Goal: Task Accomplishment & Management: Complete application form

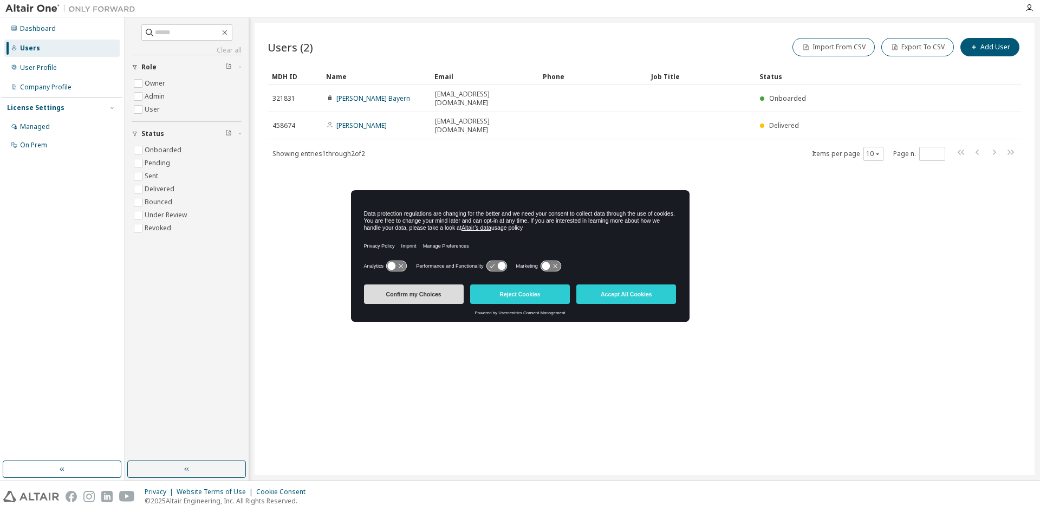
click at [449, 295] on button "Confirm my Choices" at bounding box center [414, 294] width 100 height 20
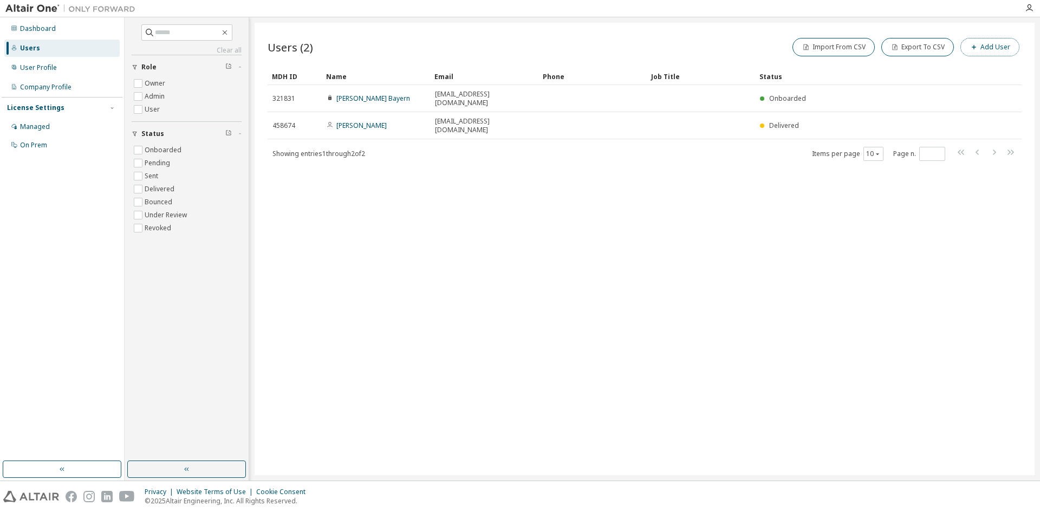
click at [990, 46] on button "Add User" at bounding box center [990, 47] width 59 height 18
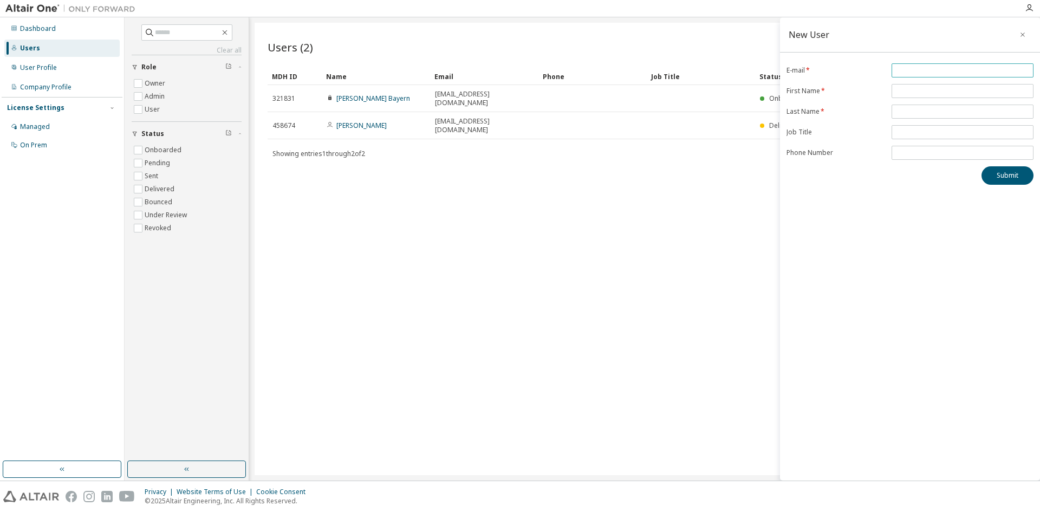
click at [934, 76] on span at bounding box center [963, 70] width 142 height 14
click at [936, 73] on input "email" at bounding box center [963, 70] width 137 height 9
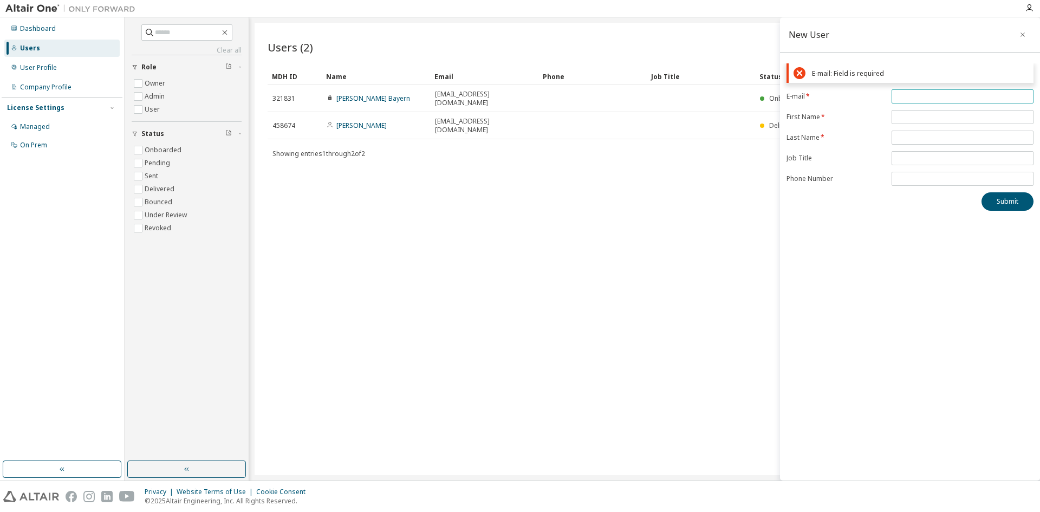
paste input "**********"
type input "**********"
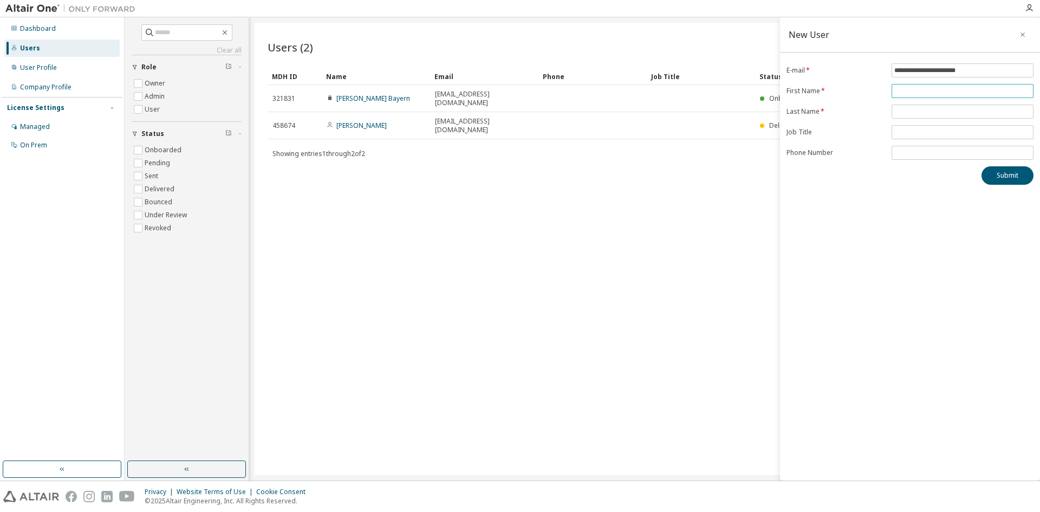
click at [957, 90] on input "text" at bounding box center [963, 91] width 137 height 9
type input "******"
click at [907, 113] on input "text" at bounding box center [963, 111] width 137 height 9
type input "********"
click at [922, 133] on input "text" at bounding box center [963, 132] width 137 height 9
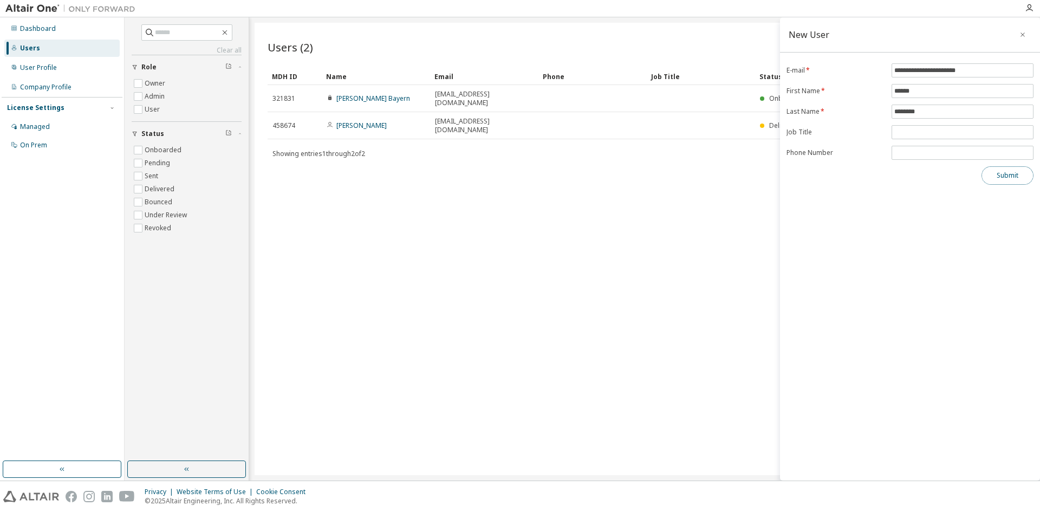
click at [1010, 179] on button "Submit" at bounding box center [1008, 175] width 52 height 18
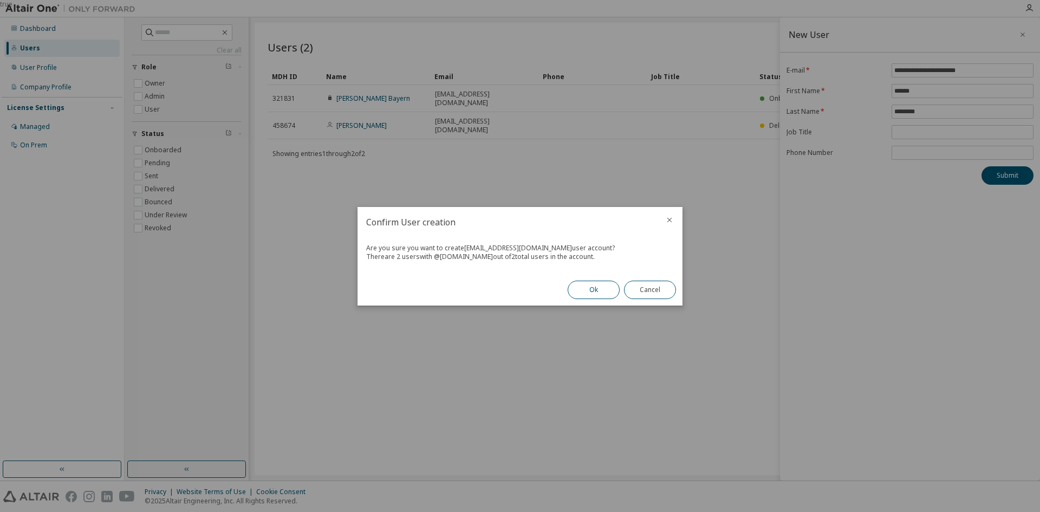
click at [602, 287] on button "Ok" at bounding box center [594, 290] width 52 height 18
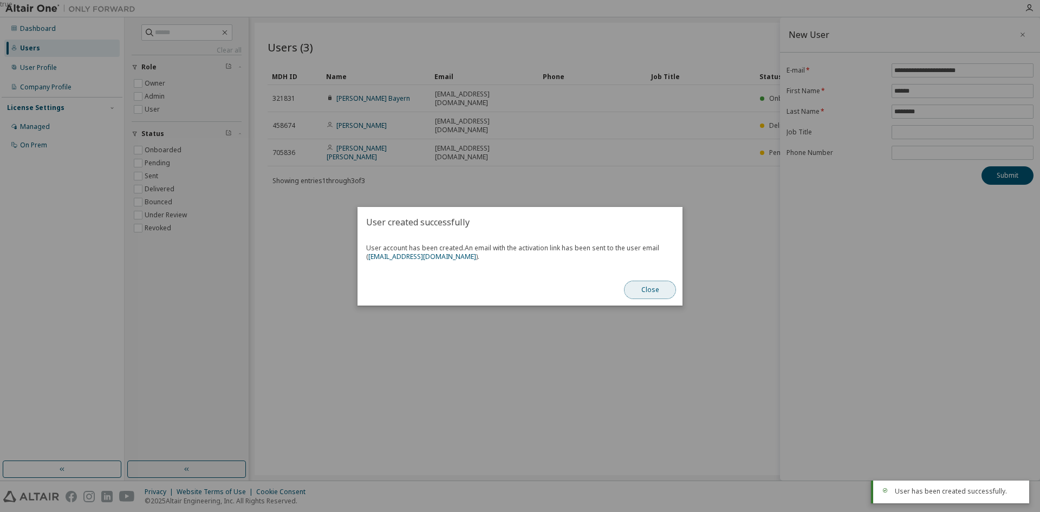
click at [648, 291] on button "Close" at bounding box center [650, 290] width 52 height 18
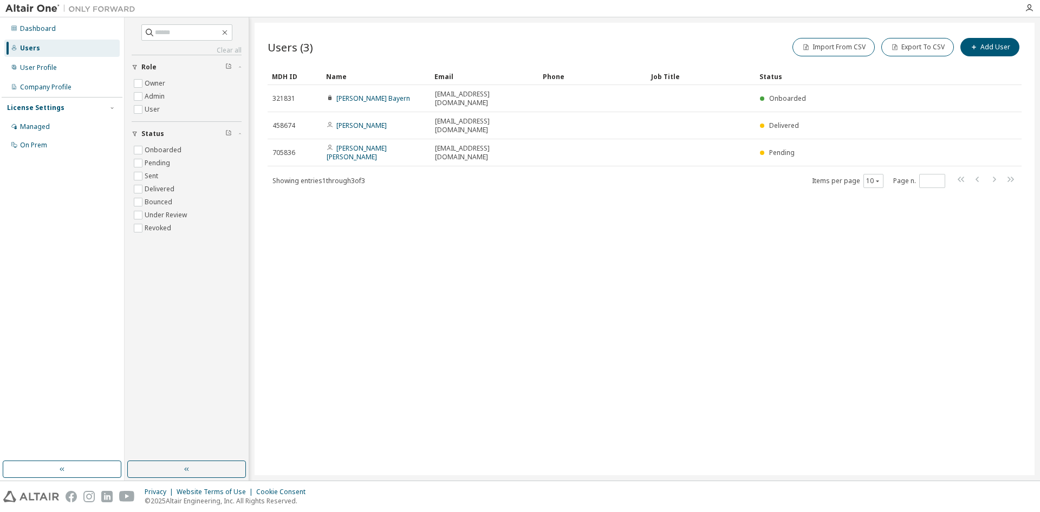
click at [29, 7] on img at bounding box center [72, 8] width 135 height 11
click at [38, 36] on div "Dashboard" at bounding box center [61, 28] width 115 height 17
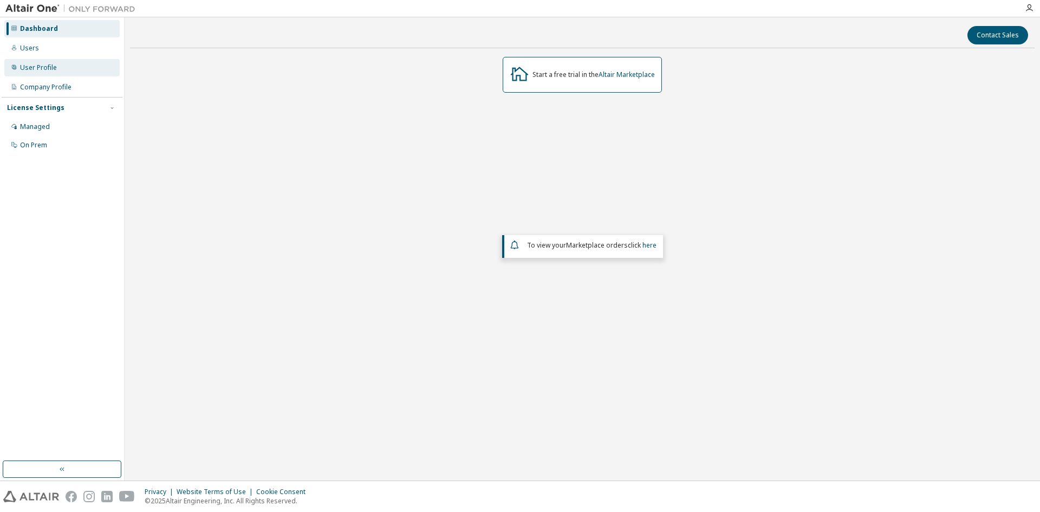
click at [22, 67] on div "User Profile" at bounding box center [38, 67] width 37 height 9
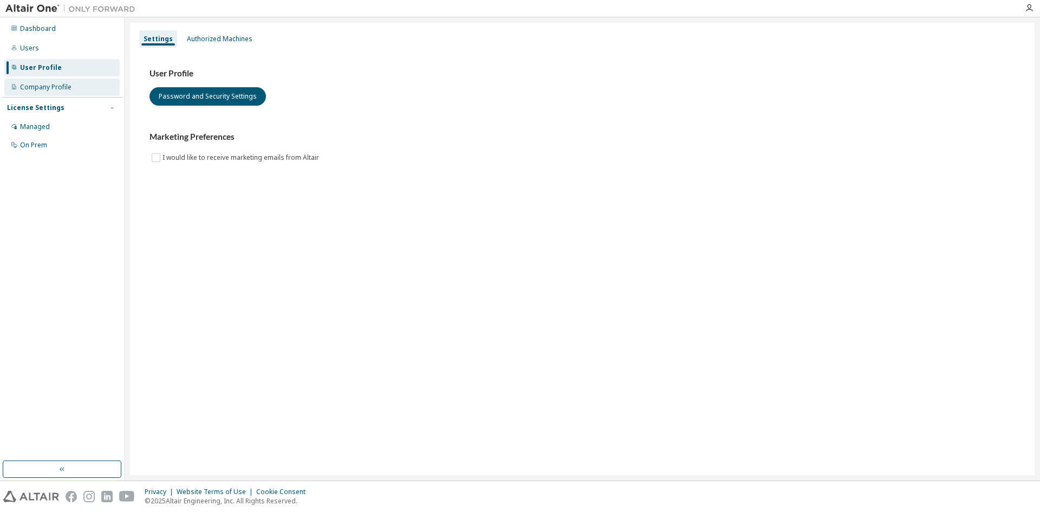
click at [32, 90] on div "Company Profile" at bounding box center [45, 87] width 51 height 9
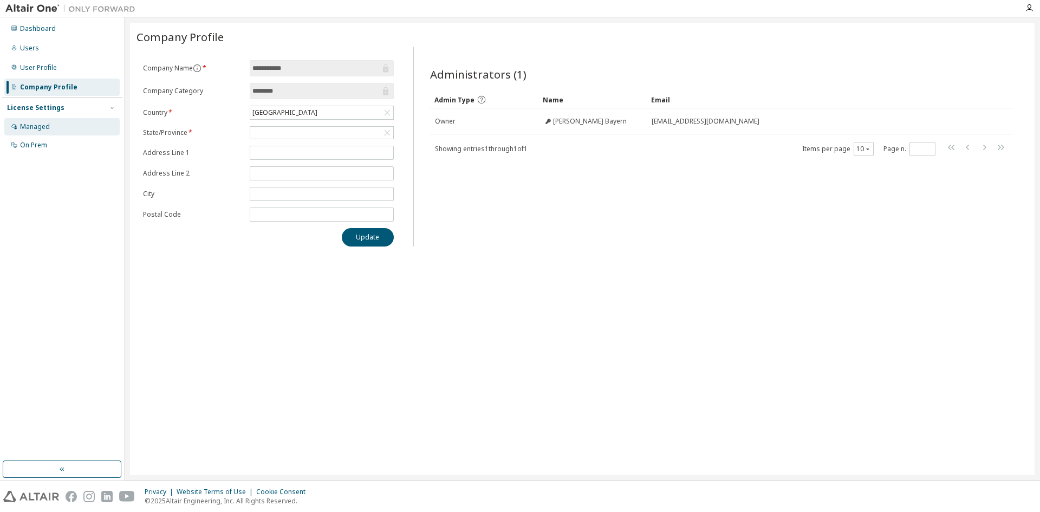
click at [31, 126] on div "Managed" at bounding box center [35, 126] width 30 height 9
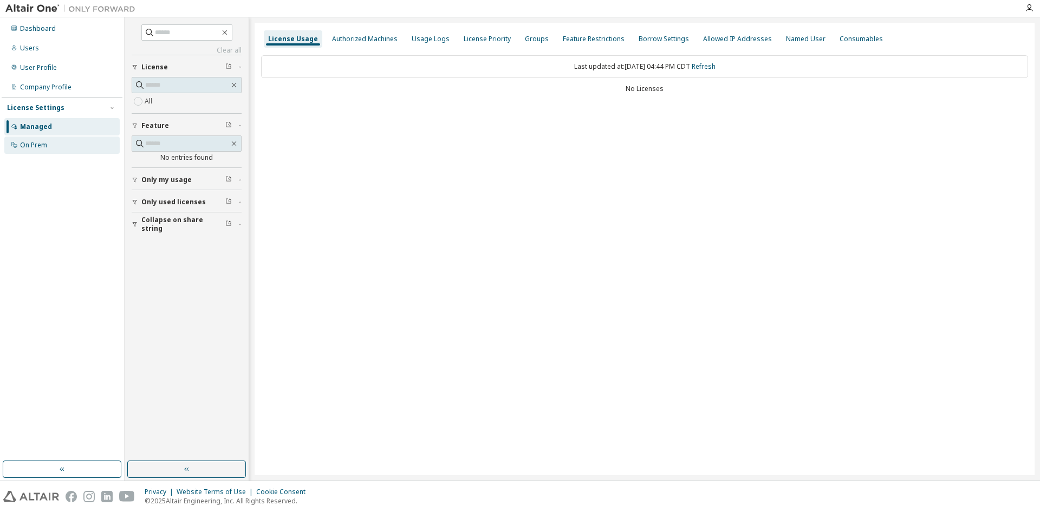
click at [32, 145] on div "On Prem" at bounding box center [33, 145] width 27 height 9
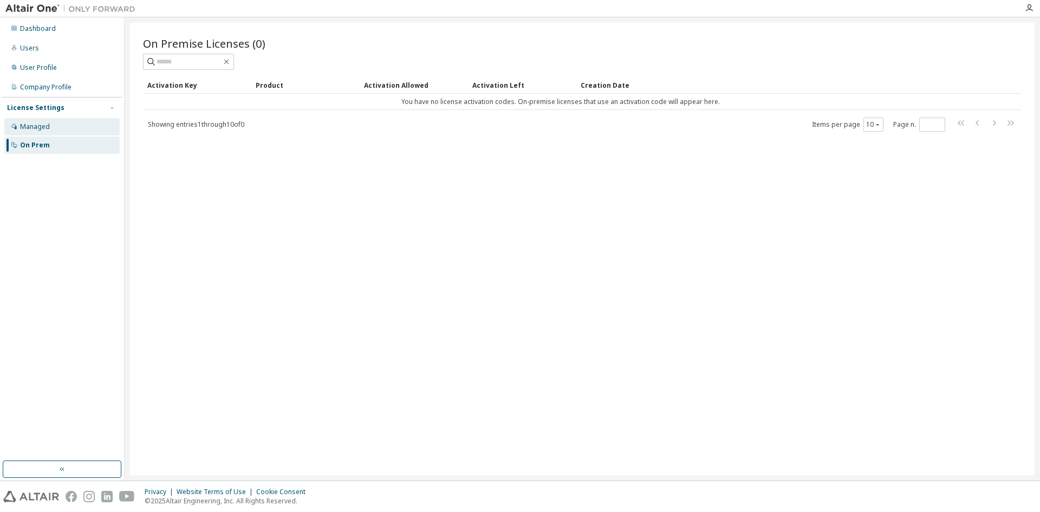
click at [37, 127] on div "Managed" at bounding box center [35, 126] width 30 height 9
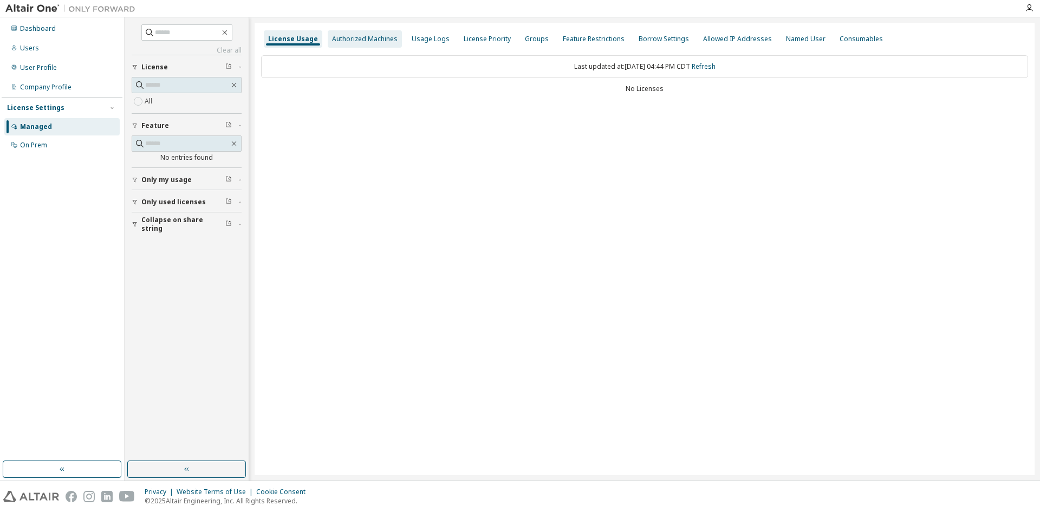
click at [351, 41] on div "Authorized Machines" at bounding box center [365, 39] width 66 height 9
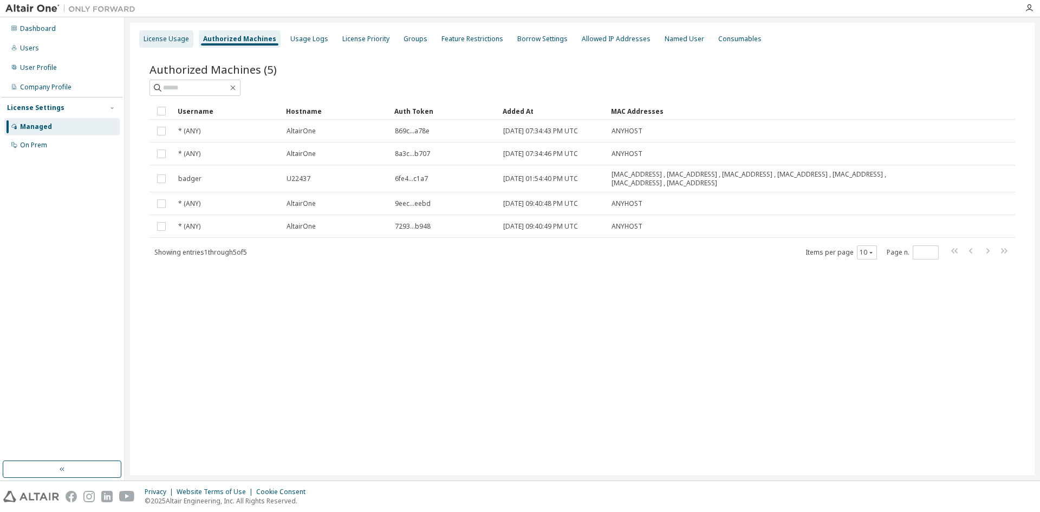
click at [180, 36] on div "License Usage" at bounding box center [167, 39] width 46 height 9
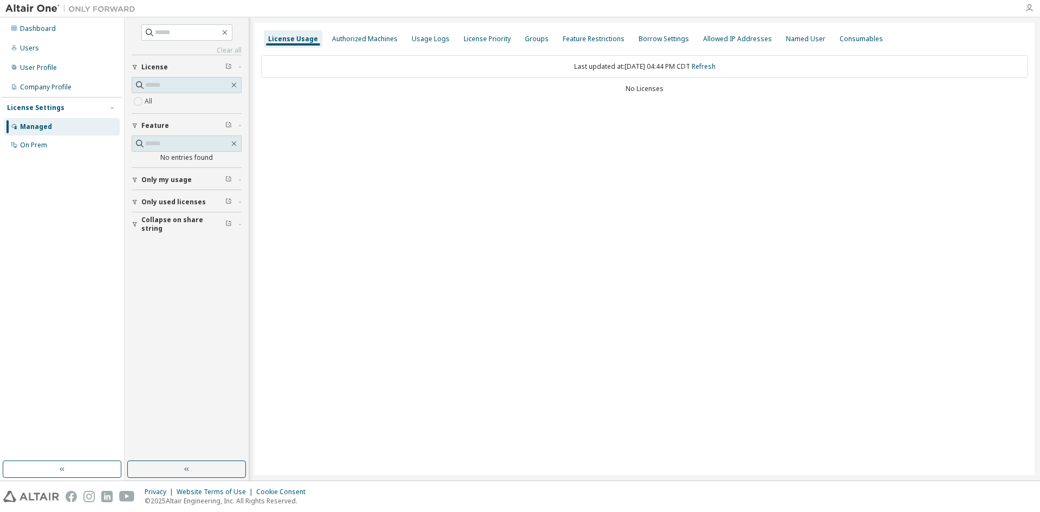
click at [1031, 7] on icon "button" at bounding box center [1029, 8] width 9 height 9
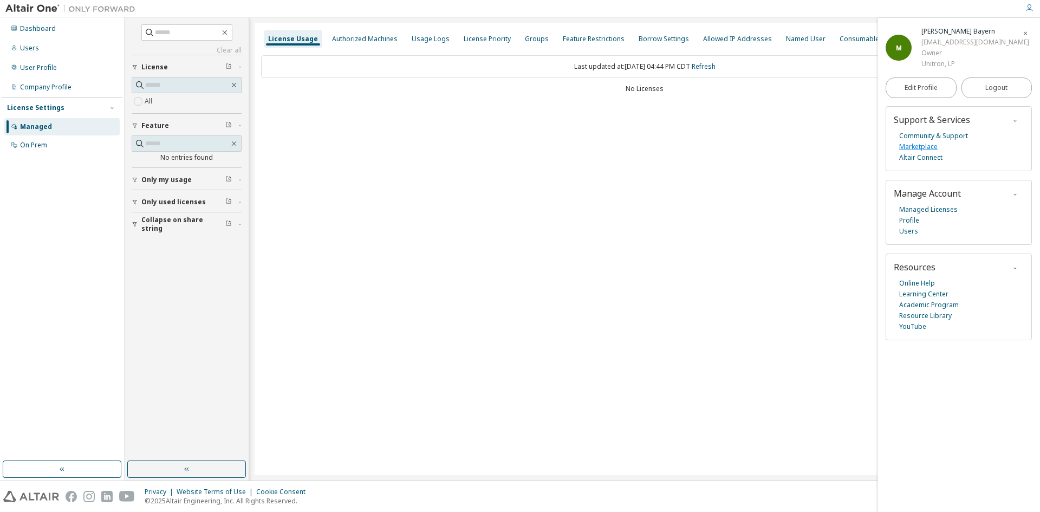
click at [934, 144] on link "Marketplace" at bounding box center [919, 146] width 38 height 11
